Goal: Transaction & Acquisition: Book appointment/travel/reservation

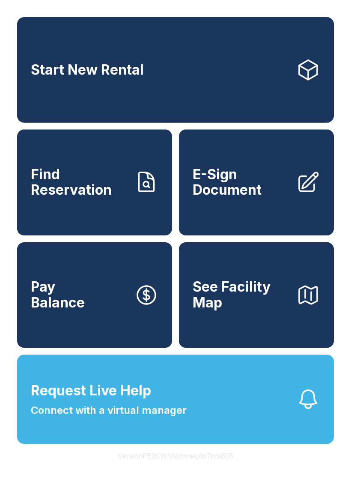
click at [147, 83] on link "Start New Rental" at bounding box center [175, 69] width 317 height 105
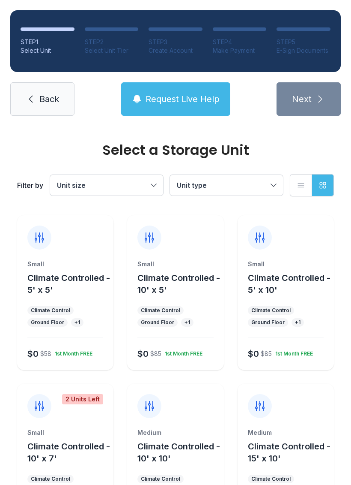
click at [124, 177] on button "Unit size" at bounding box center [106, 185] width 113 height 21
click at [43, 282] on span "Climate Controlled - 5' x 5'" at bounding box center [68, 284] width 83 height 22
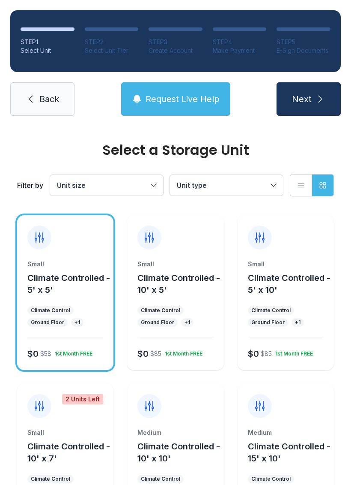
click at [324, 105] on button "Next" at bounding box center [309, 98] width 64 height 33
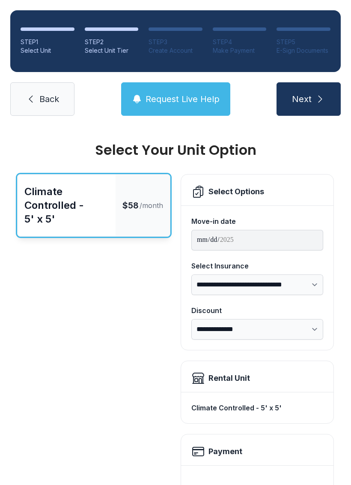
click at [55, 102] on span "Back" at bounding box center [49, 99] width 20 height 12
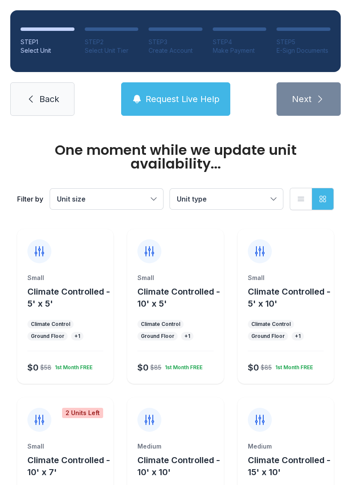
click at [54, 102] on span "Back" at bounding box center [49, 99] width 20 height 12
